Goal: Download file/media

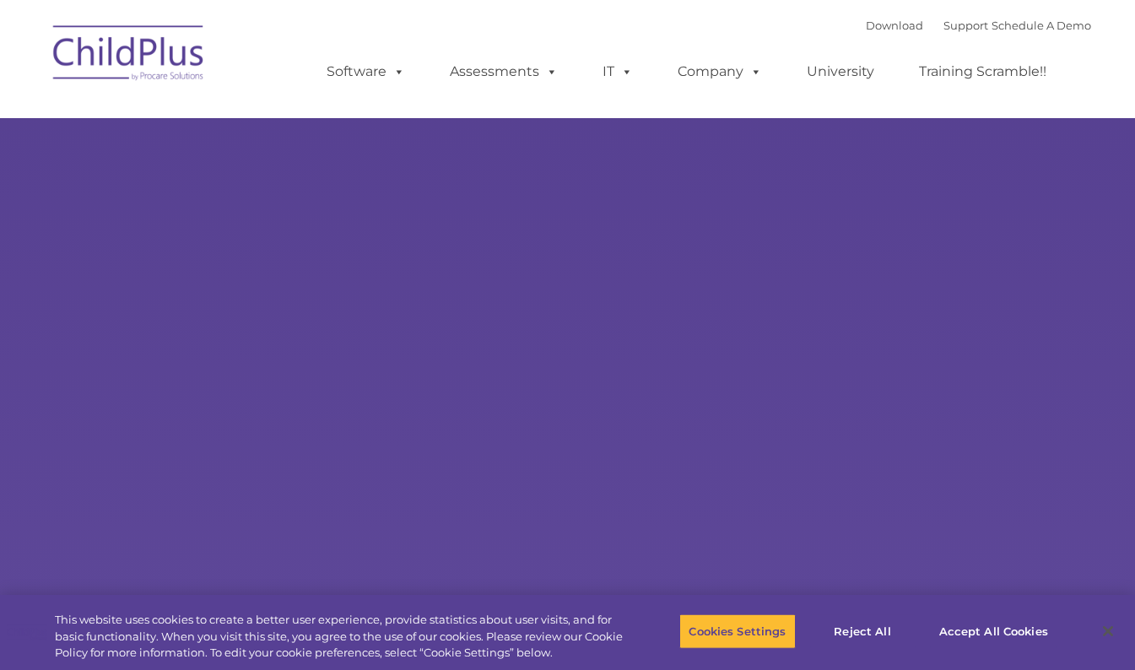
select select "MEDIUM"
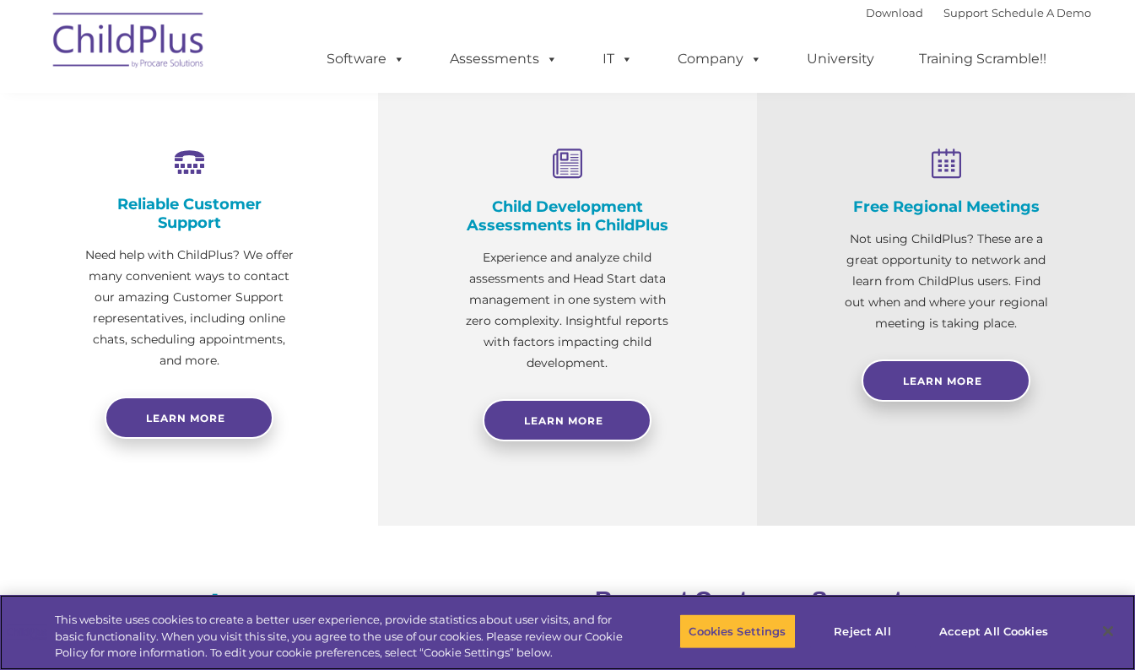
scroll to position [613, 0]
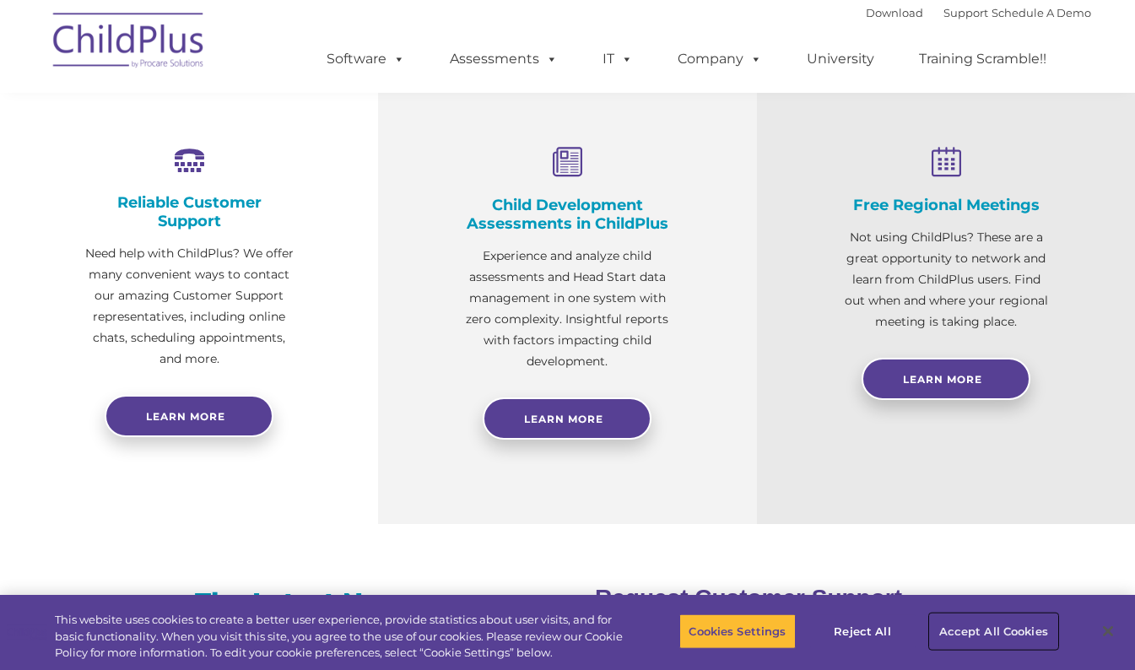
click at [945, 626] on button "Accept All Cookies" at bounding box center [993, 631] width 127 height 35
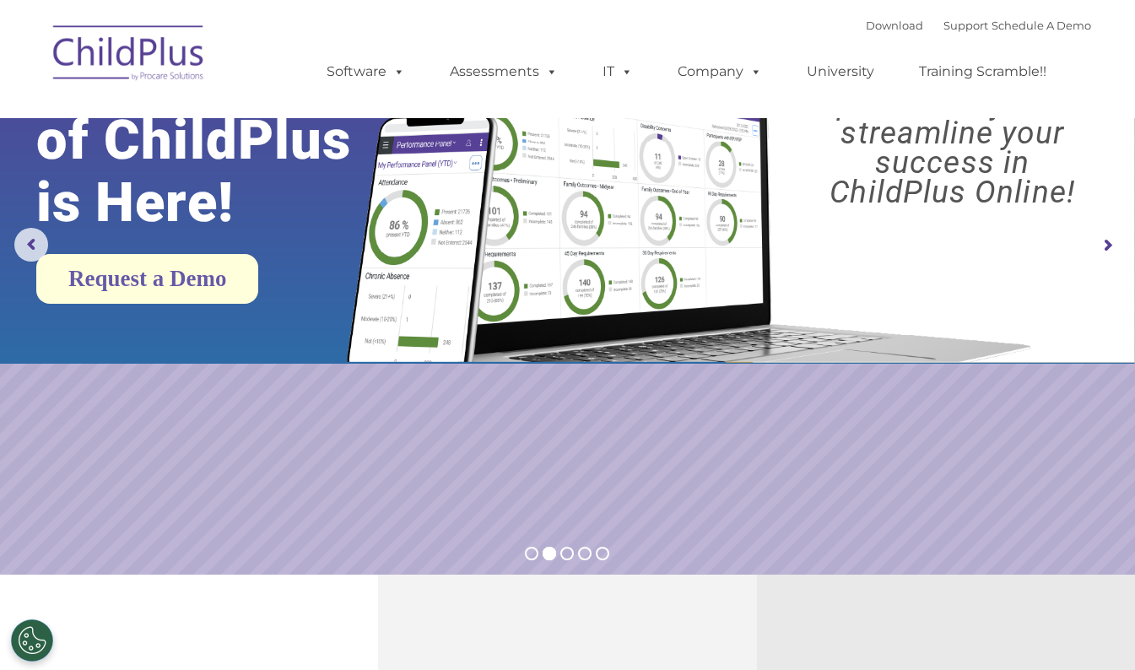
scroll to position [0, 0]
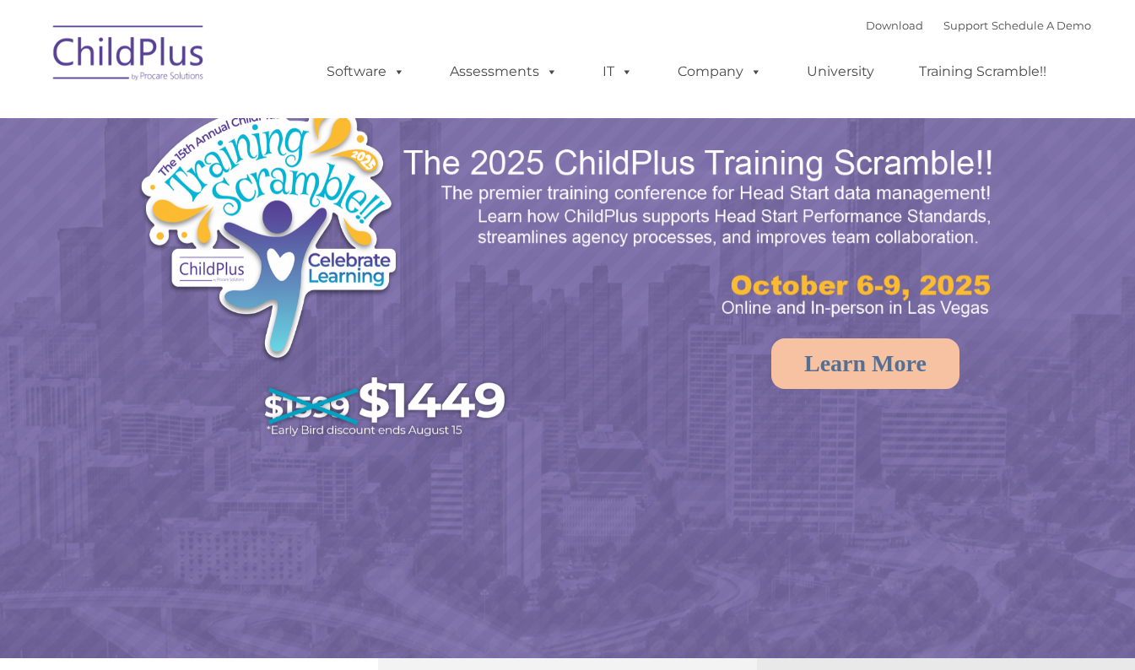
select select "MEDIUM"
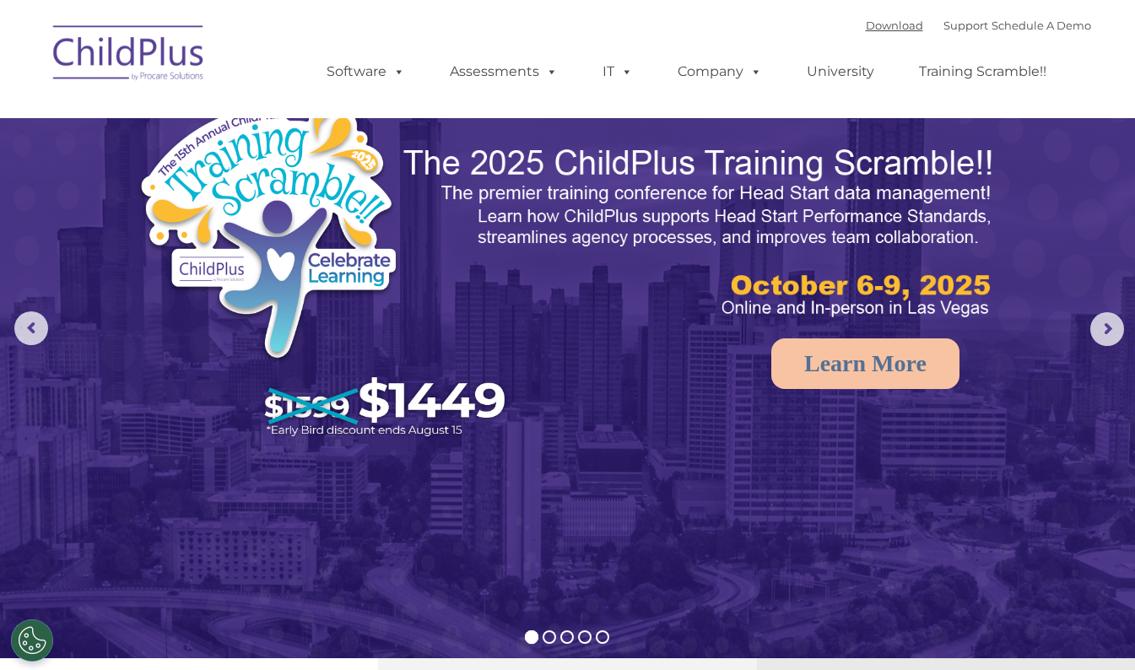
click at [869, 29] on link "Download" at bounding box center [894, 26] width 57 height 14
